Goal: Transaction & Acquisition: Download file/media

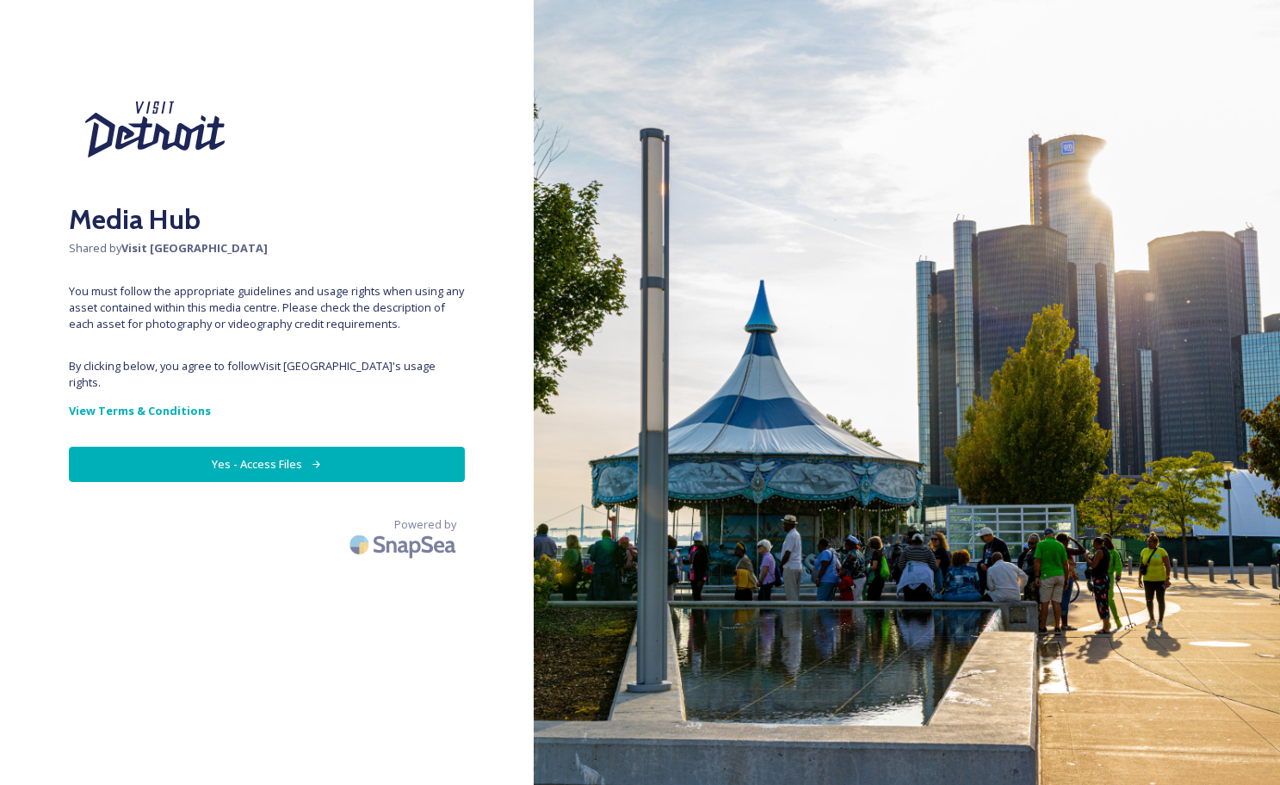
click at [317, 470] on icon at bounding box center [316, 464] width 11 height 11
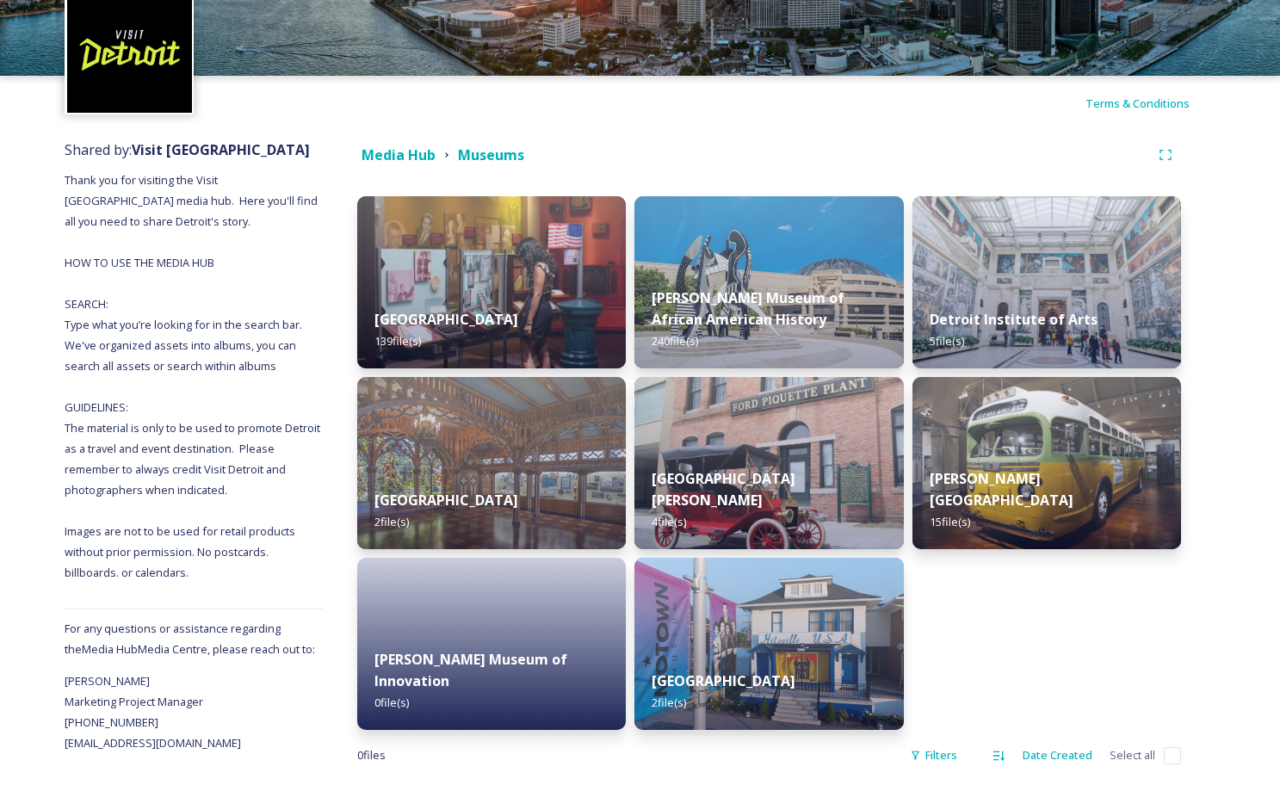
scroll to position [108, 0]
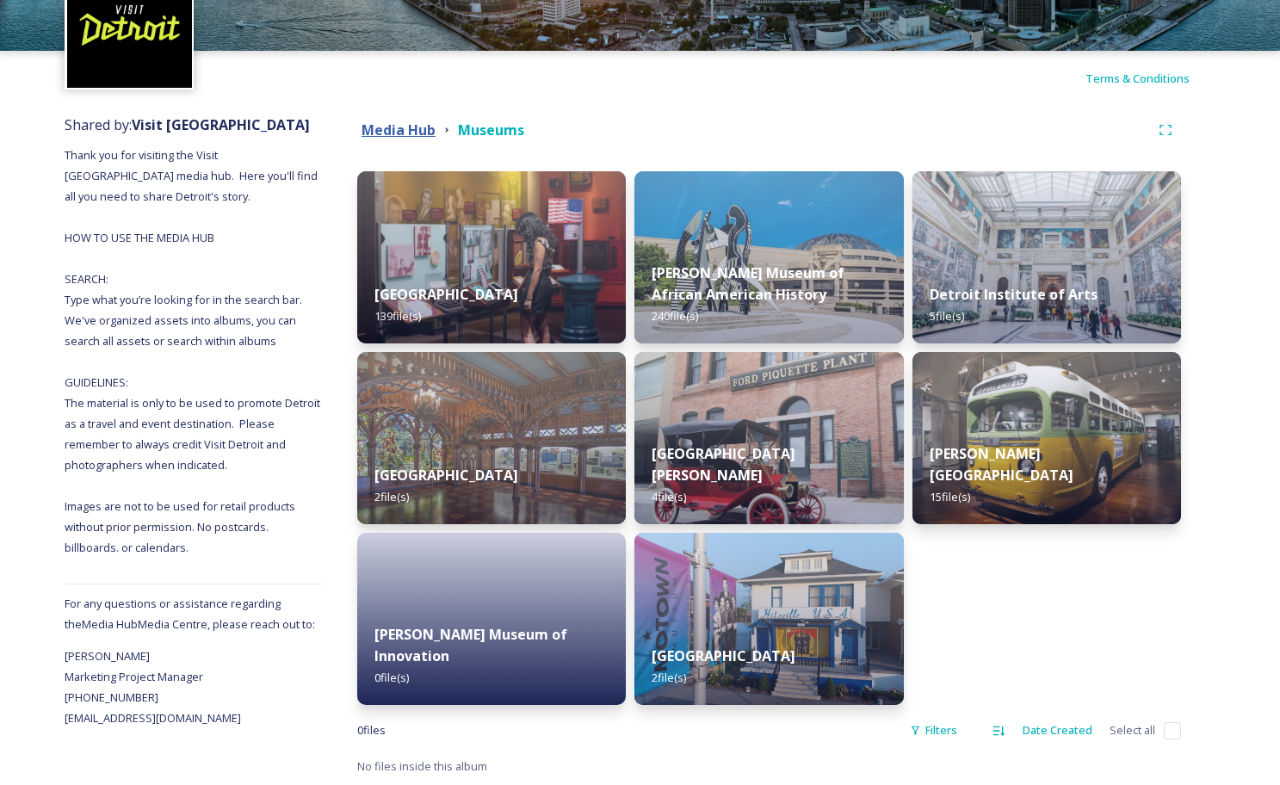
click at [420, 136] on strong "Media Hub" at bounding box center [399, 130] width 74 height 19
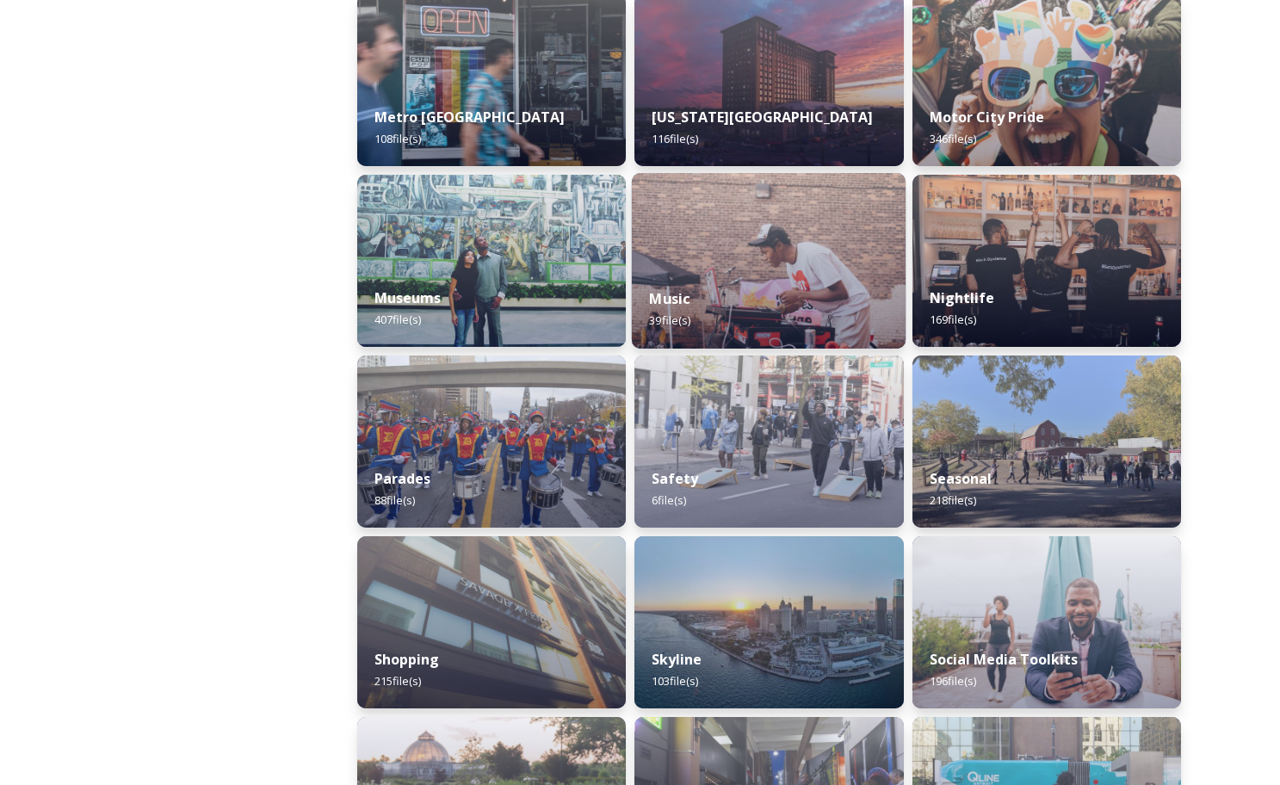
scroll to position [1488, 0]
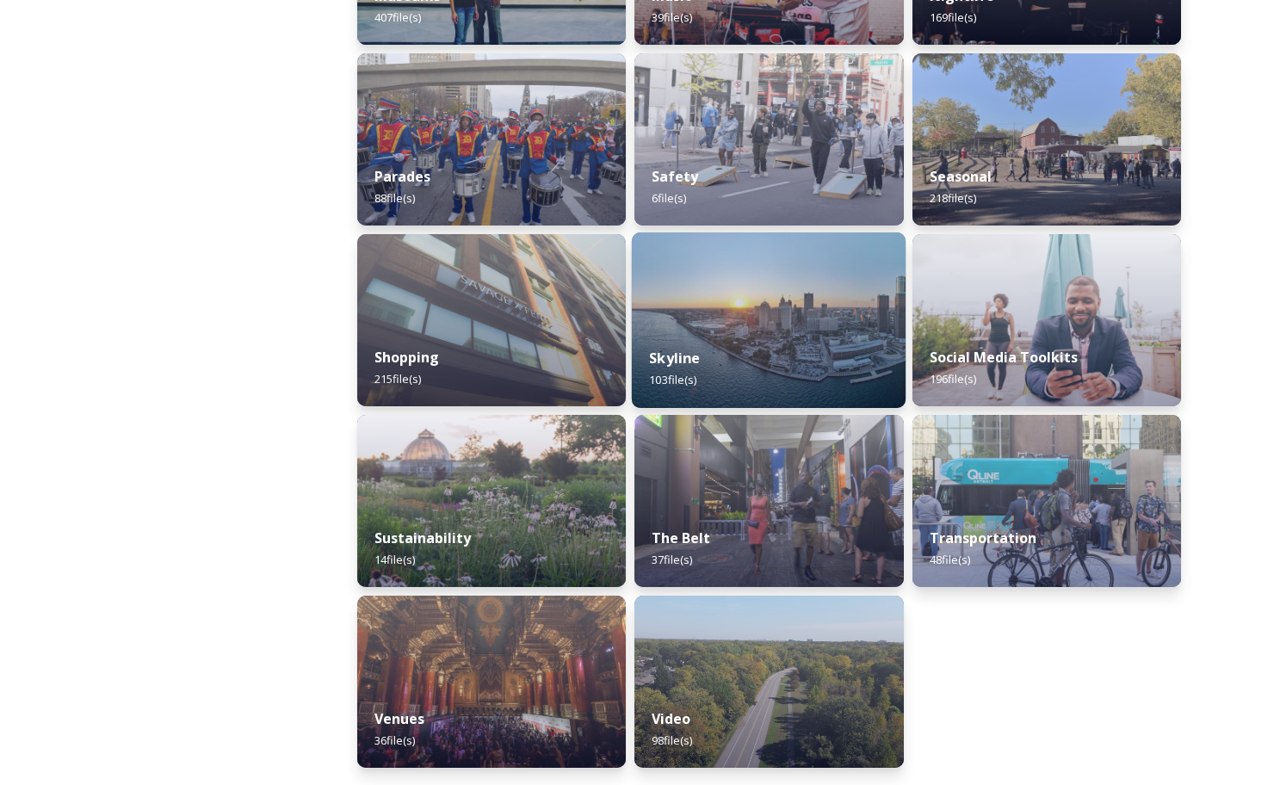
click at [765, 303] on img at bounding box center [769, 320] width 275 height 176
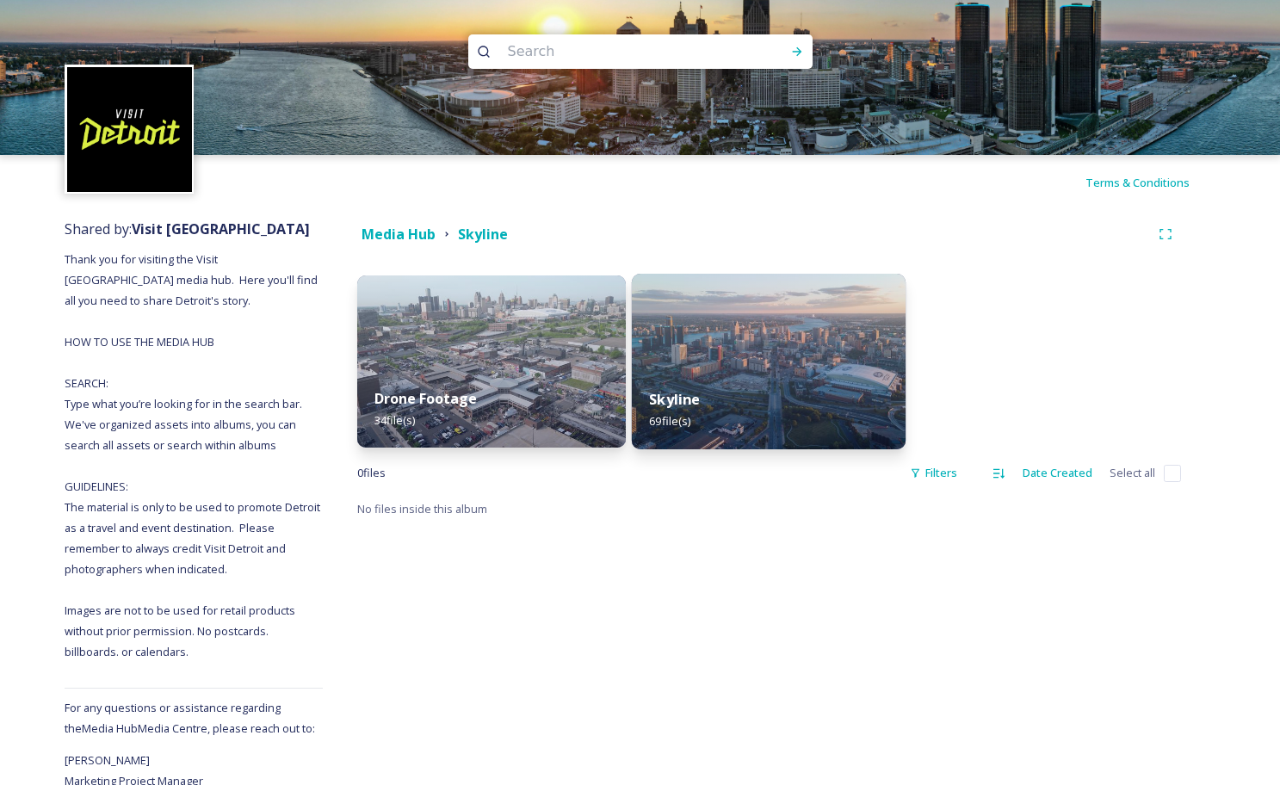
click at [723, 395] on div "Skyline 69 file(s)" at bounding box center [769, 410] width 275 height 78
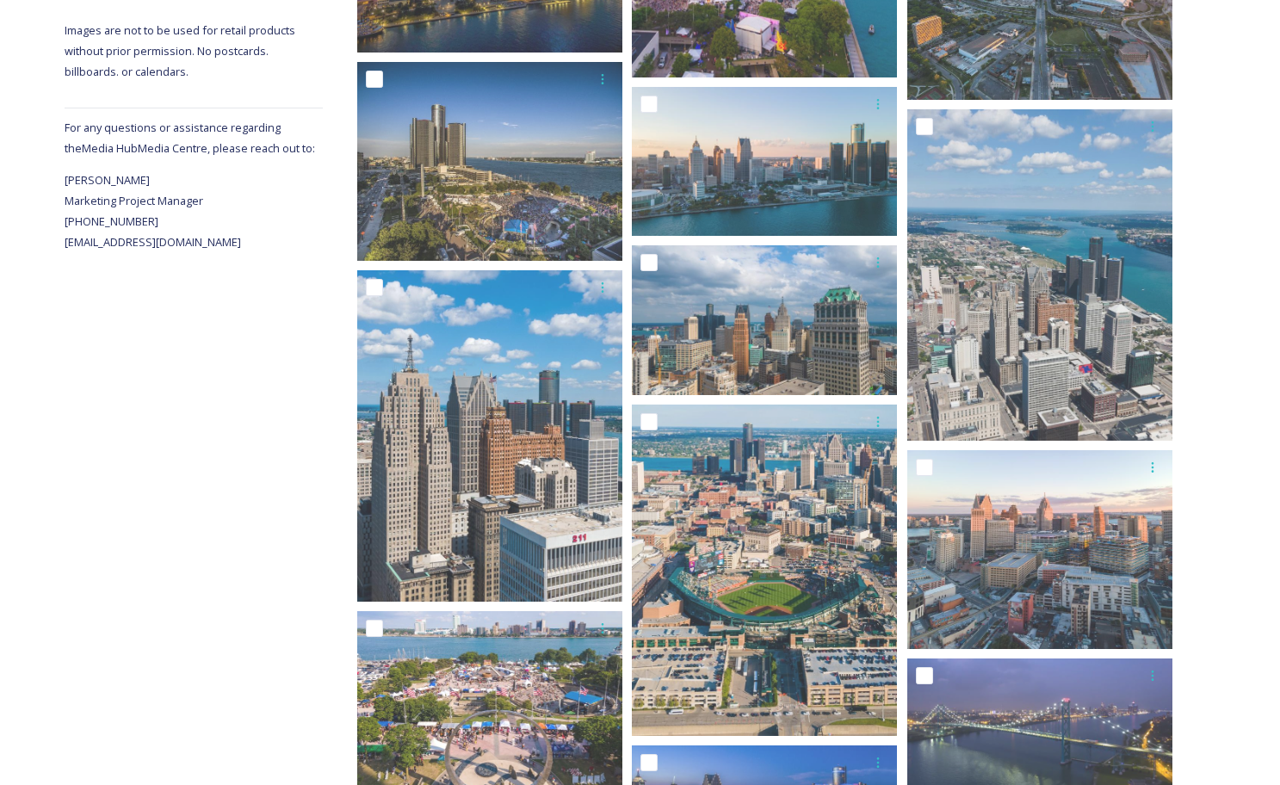
scroll to position [584, 0]
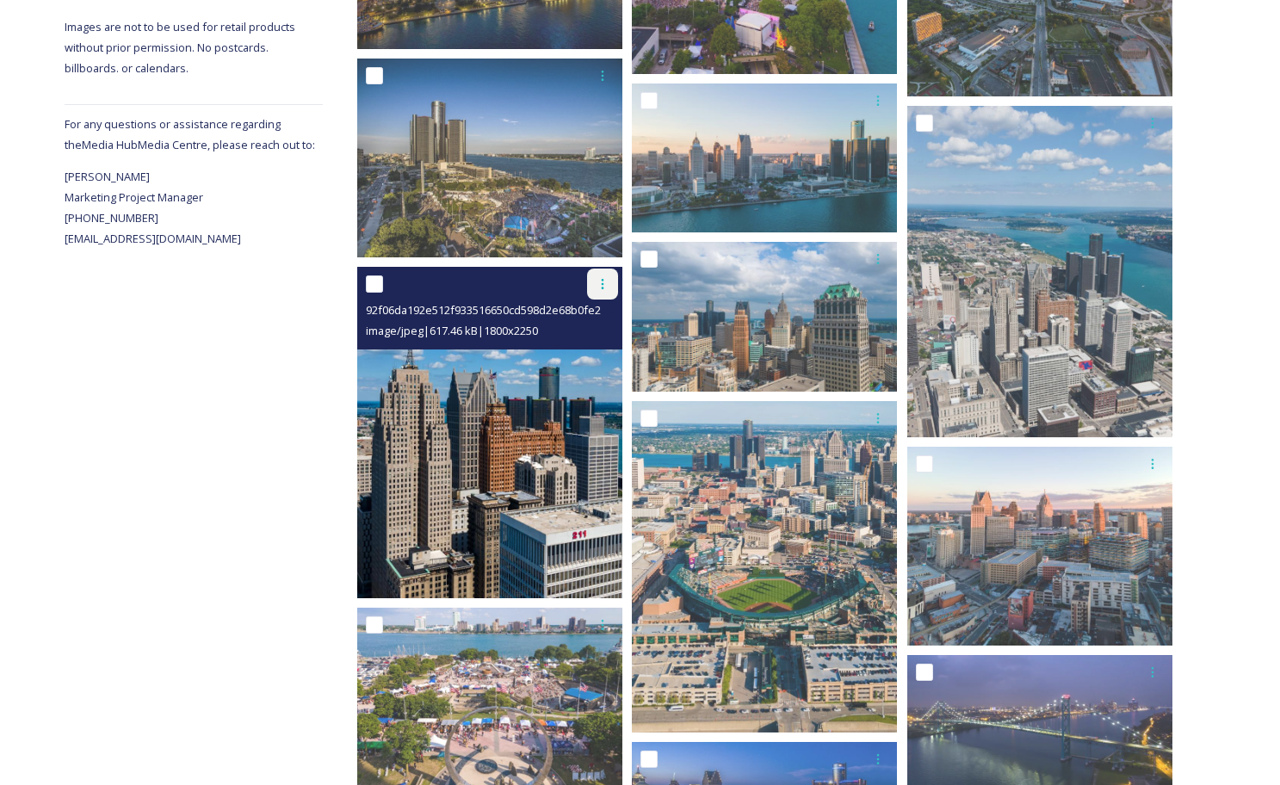
click at [609, 284] on icon at bounding box center [603, 284] width 14 height 14
click at [589, 356] on span "Download" at bounding box center [582, 355] width 53 height 16
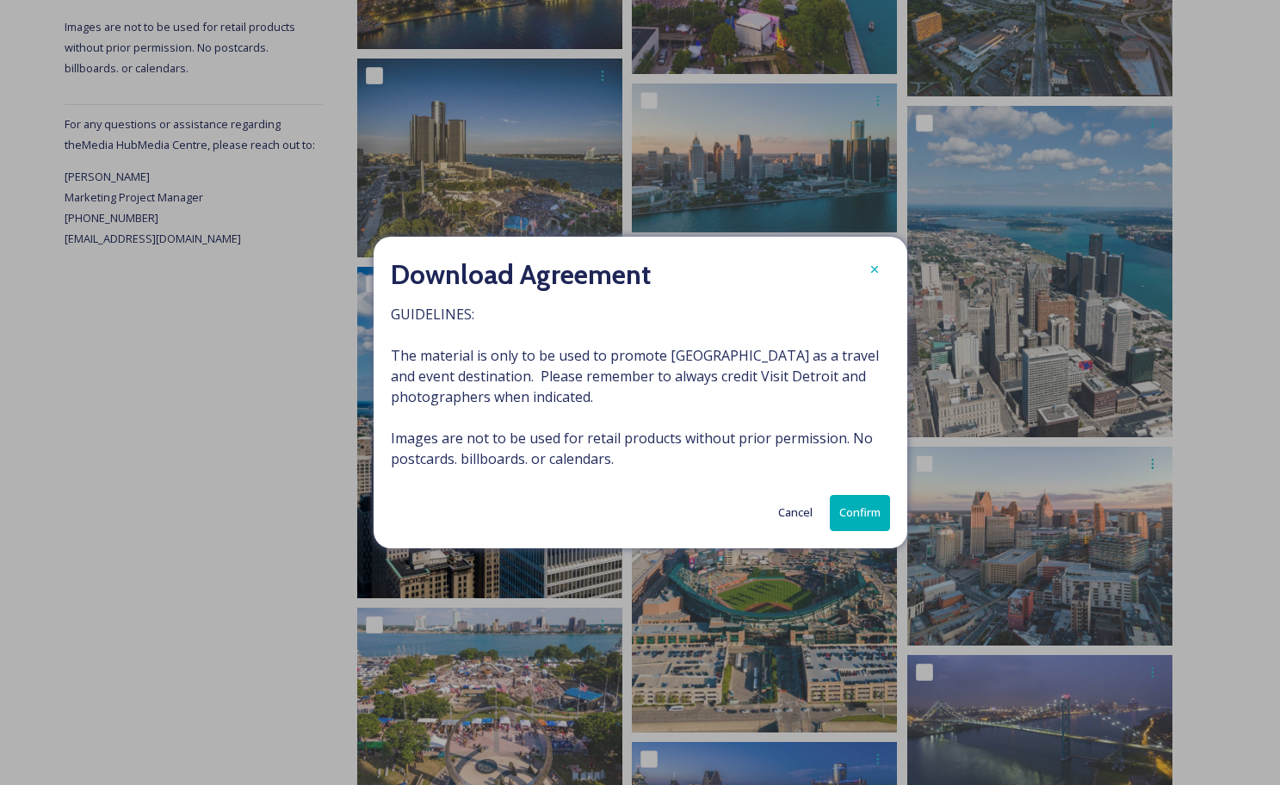
click at [873, 522] on button "Confirm" at bounding box center [860, 512] width 60 height 35
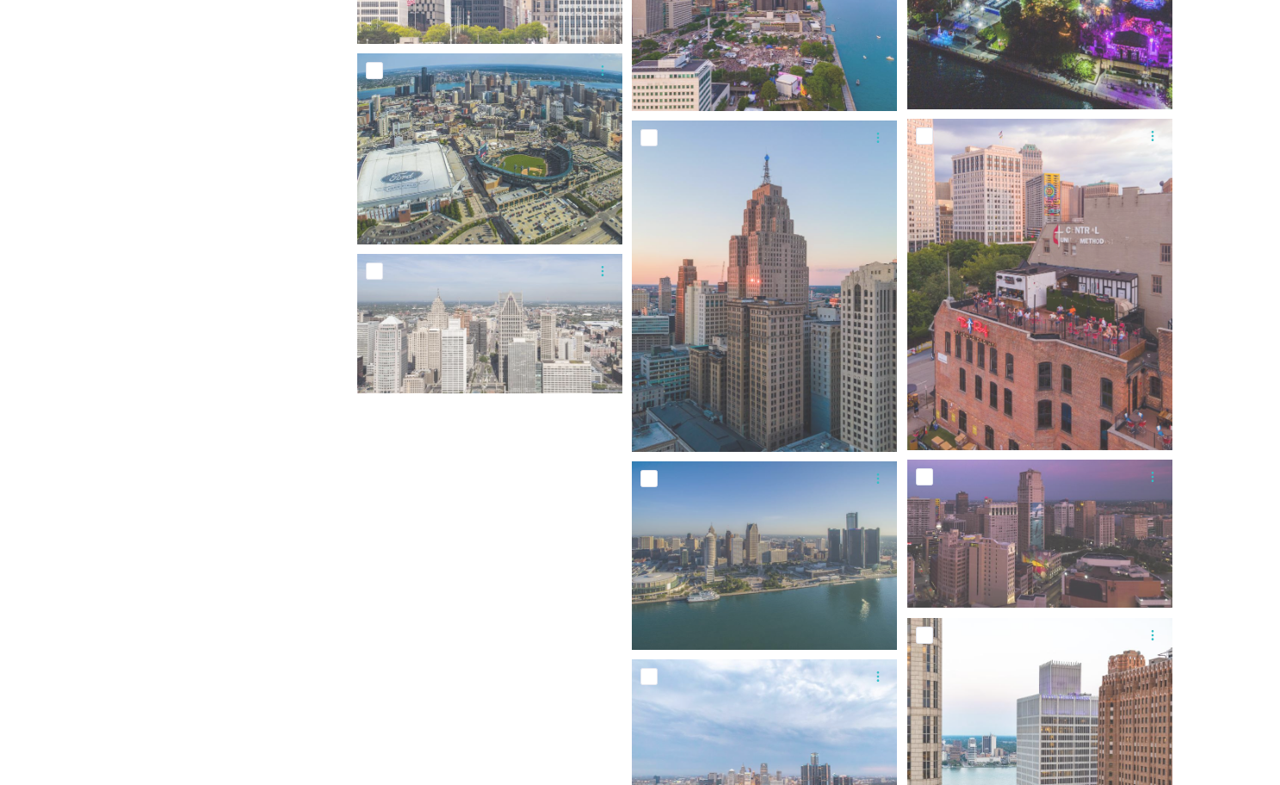
scroll to position [4750, 0]
